Goal: Book appointment/travel/reservation

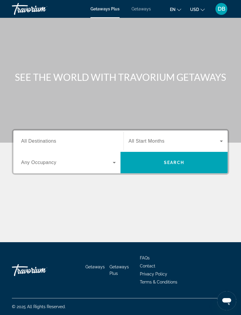
click at [39, 138] on span "All Destinations" at bounding box center [38, 140] width 35 height 5
click at [39, 138] on input "Destination All Destinations" at bounding box center [68, 141] width 95 height 7
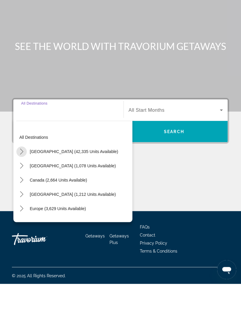
click at [22, 177] on mat-icon "Toggle United States (42,335 units available) submenu" at bounding box center [21, 182] width 10 height 10
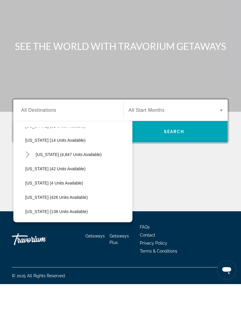
scroll to position [99, 0]
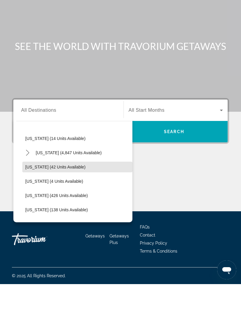
click at [35, 196] on span "Georgia (42 units available)" at bounding box center [55, 198] width 60 height 5
type input "**********"
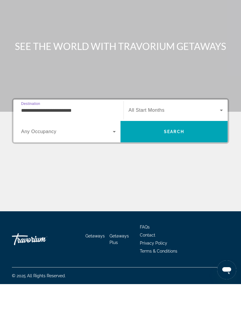
click at [200, 138] on span "Search widget" at bounding box center [173, 141] width 91 height 7
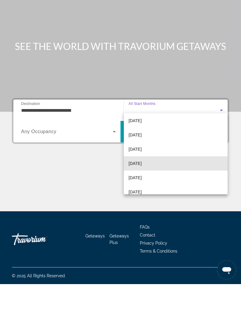
scroll to position [17, 0]
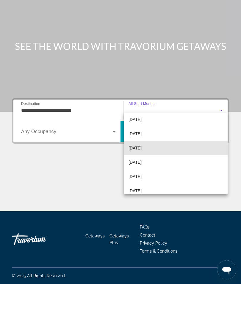
click at [172, 172] on mat-option "December 2025" at bounding box center [176, 179] width 104 height 14
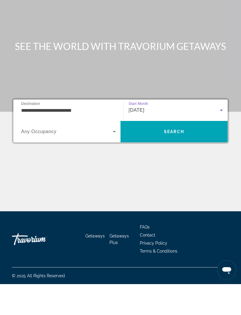
click at [34, 159] on span "Search widget" at bounding box center [67, 162] width 92 height 7
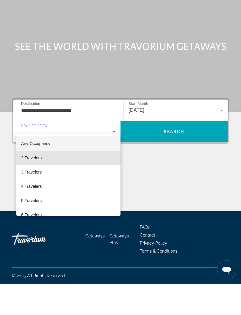
click at [30, 185] on span "2 Travelers" at bounding box center [31, 188] width 21 height 7
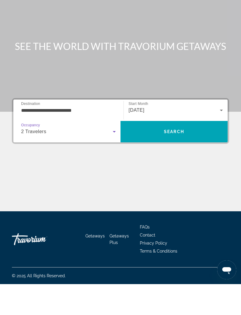
click at [204, 152] on span "Search" at bounding box center [173, 162] width 107 height 21
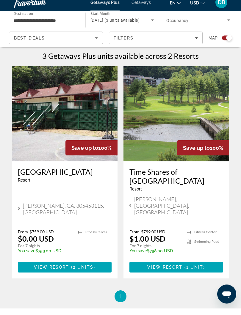
scroll to position [126, 0]
click at [196, 111] on img "Main content" at bounding box center [176, 120] width 106 height 95
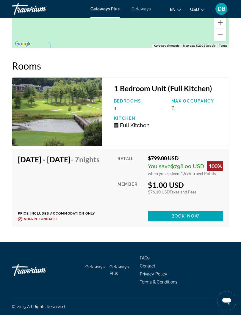
scroll to position [1419, 0]
